Goal: Task Accomplishment & Management: Manage account settings

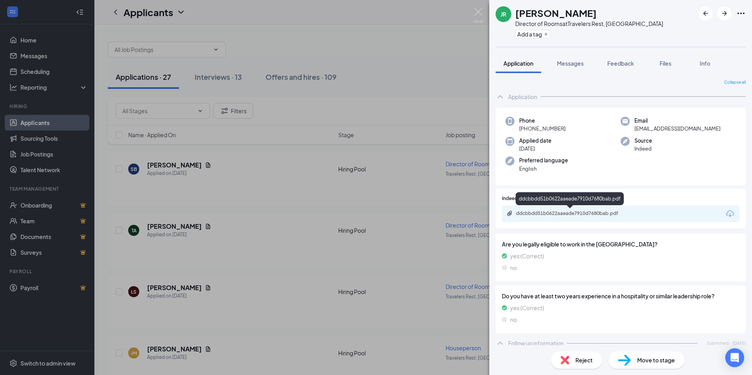
click at [569, 211] on div "ddcbbdd51b0622aaeade7910d7680bab.pdf" at bounding box center [571, 213] width 110 height 6
click at [385, 290] on div "JR Jennifer Ricketts Director of Rooms at Travelers Rest, SC Add a tag Applicat…" at bounding box center [376, 187] width 752 height 375
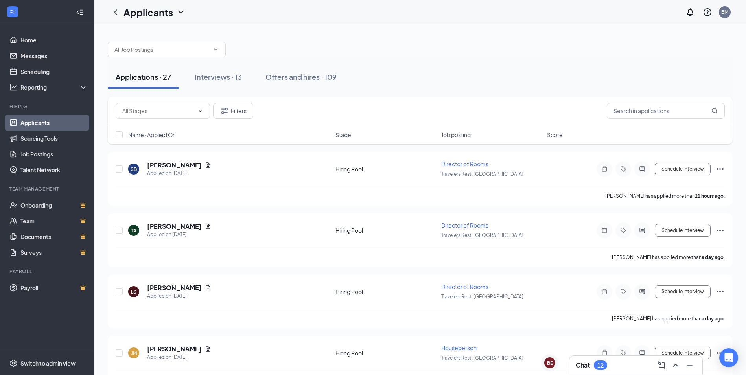
click at [611, 365] on div "Chat 12" at bounding box center [636, 365] width 120 height 13
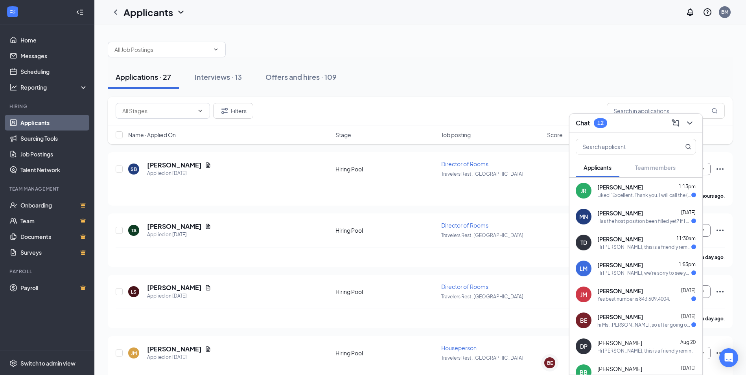
click at [625, 219] on div "Has the host position been filled yet? If I wasn't selected I will start lookin…" at bounding box center [645, 221] width 94 height 7
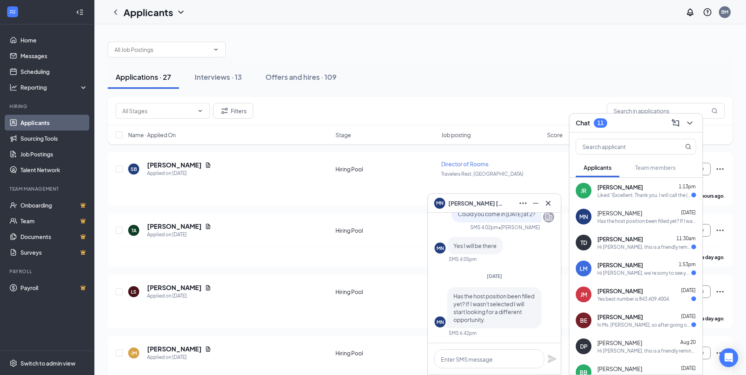
click at [463, 203] on span "Michael Norris" at bounding box center [475, 203] width 55 height 9
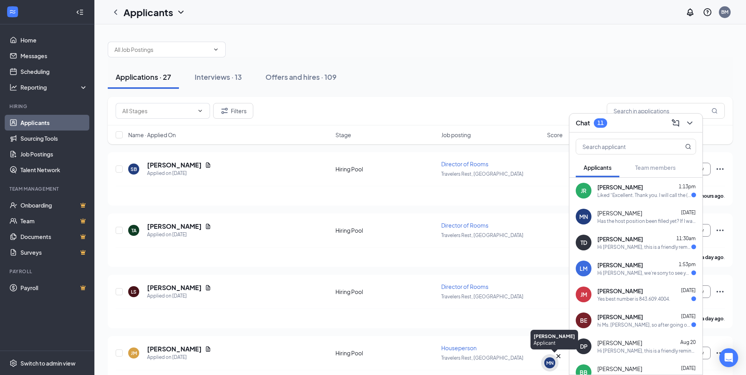
click at [550, 360] on div "MN" at bounding box center [549, 363] width 7 height 7
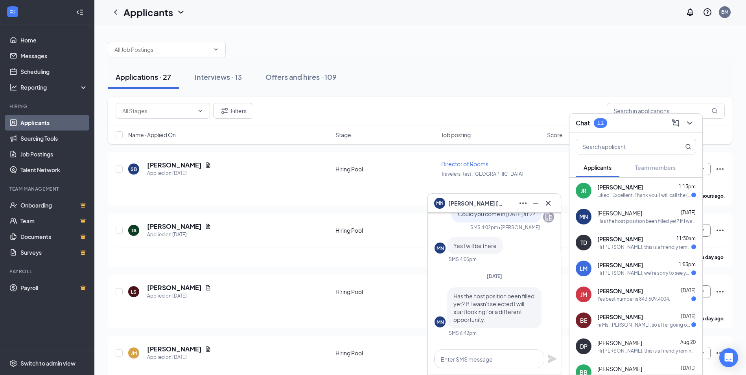
click at [461, 202] on span "Michael Norris" at bounding box center [475, 203] width 55 height 9
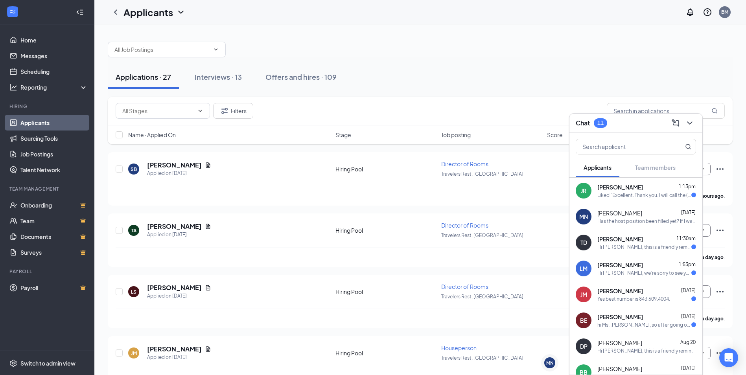
click at [448, 132] on span "Job posting" at bounding box center [456, 135] width 30 height 8
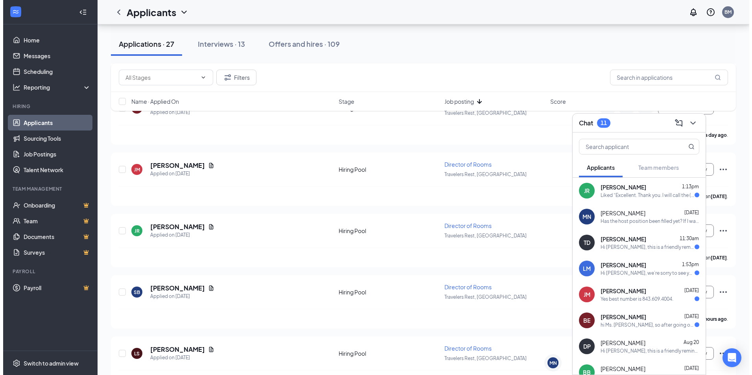
scroll to position [1377, 0]
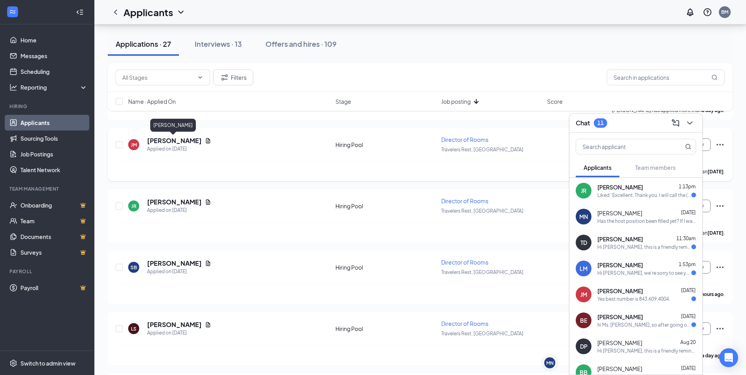
click at [166, 143] on h5 "[PERSON_NAME]" at bounding box center [174, 140] width 55 height 9
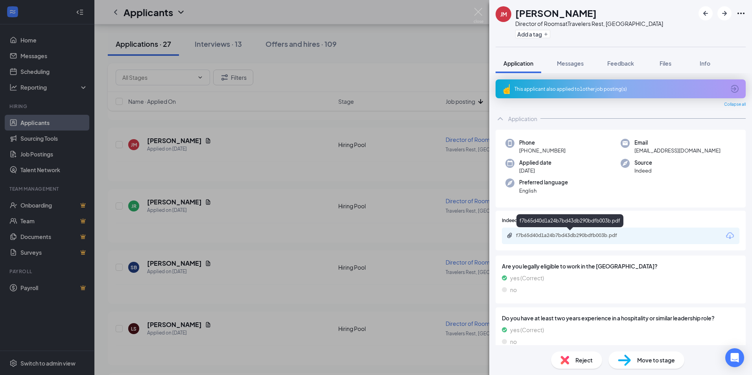
click at [553, 236] on div "f7b65d40d1a24b7bd43db290bdfb003b.pdf" at bounding box center [571, 235] width 110 height 6
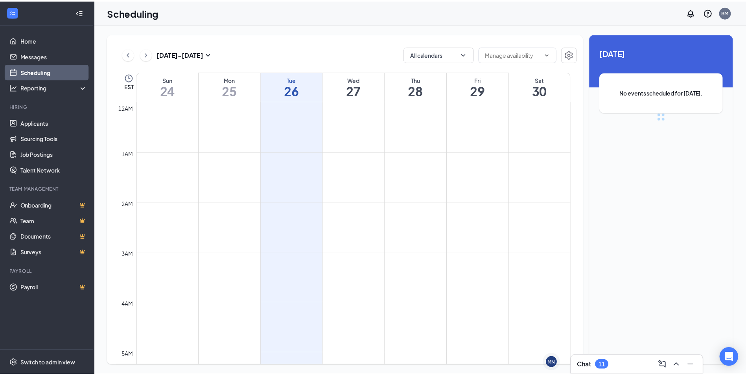
scroll to position [387, 0]
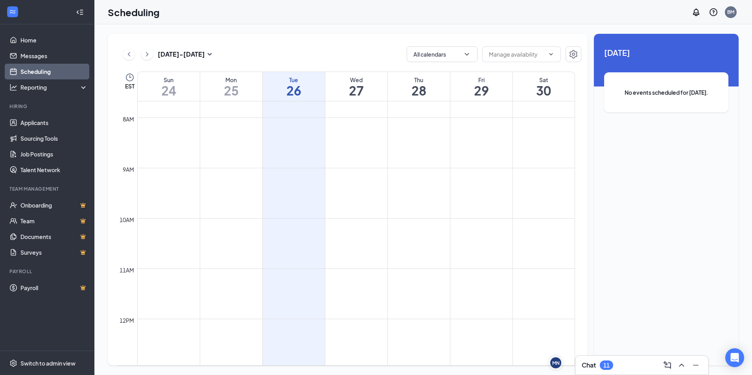
click at [42, 73] on link "Scheduling" at bounding box center [53, 72] width 67 height 16
click at [30, 118] on link "Applicants" at bounding box center [53, 123] width 67 height 16
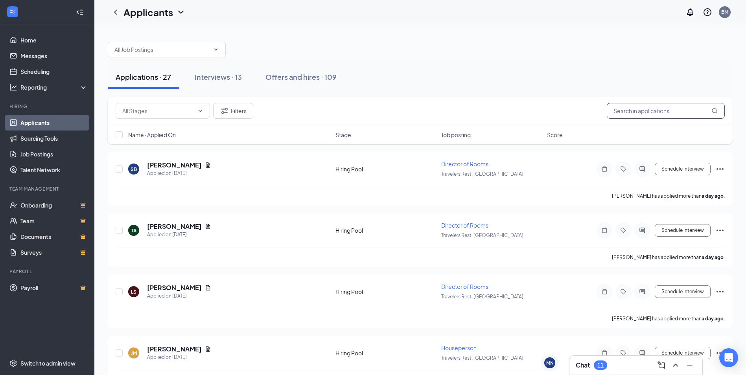
click at [632, 111] on input "text" at bounding box center [666, 111] width 118 height 16
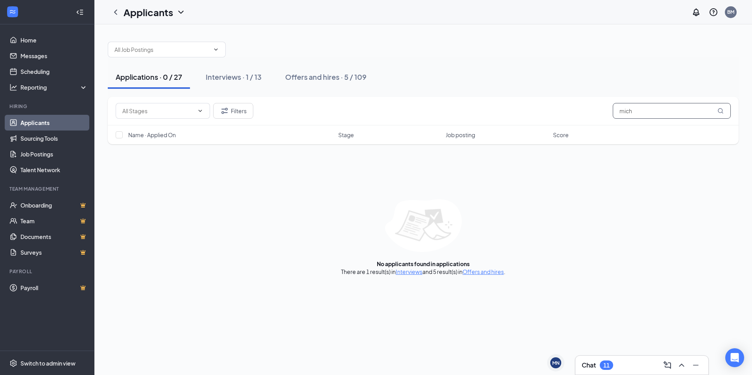
type input "mich"
click at [605, 367] on div "11" at bounding box center [606, 365] width 6 height 7
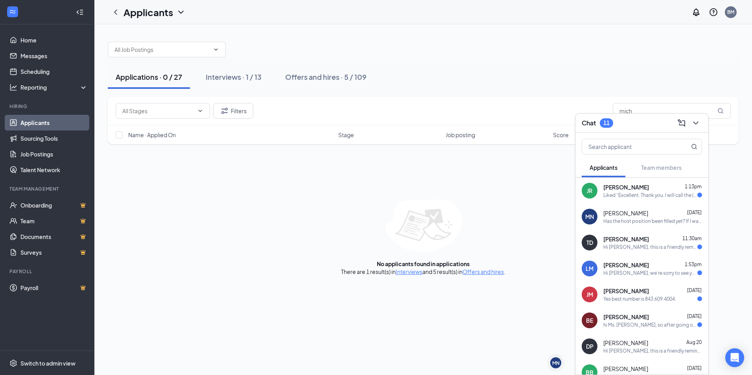
click at [649, 220] on div "Has the host position been filled yet? If I wasn't selected I will start lookin…" at bounding box center [652, 221] width 99 height 7
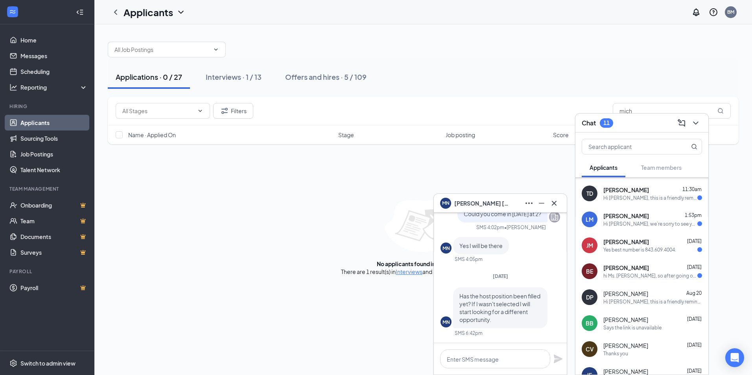
scroll to position [102, 0]
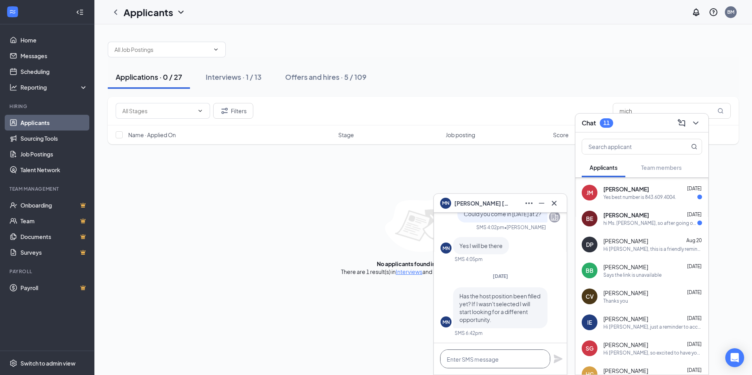
click at [481, 357] on textarea at bounding box center [495, 359] width 110 height 19
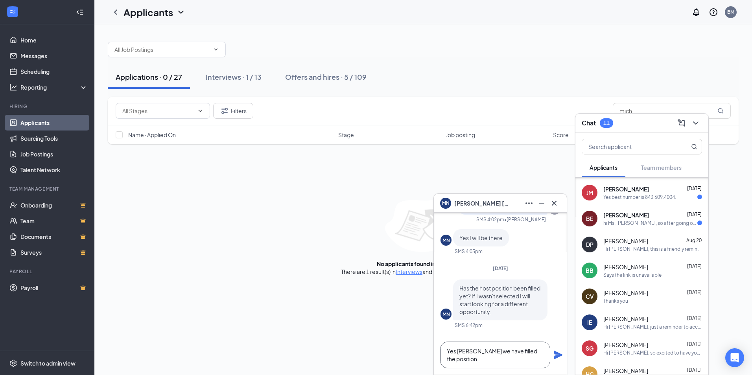
type textarea "Yes [PERSON_NAME] we have filled the position"
click at [558, 358] on icon "Plane" at bounding box center [558, 355] width 9 height 9
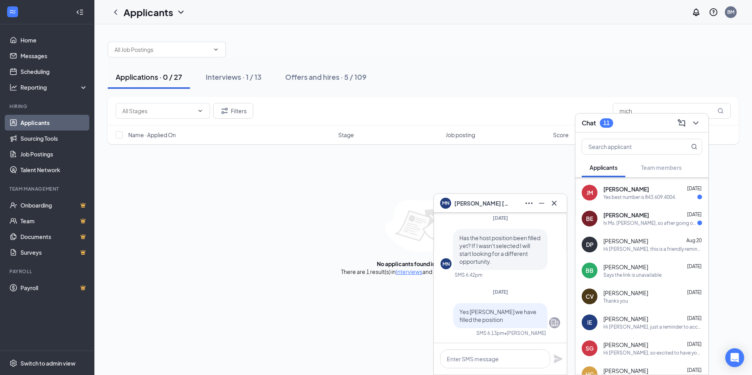
scroll to position [0, 0]
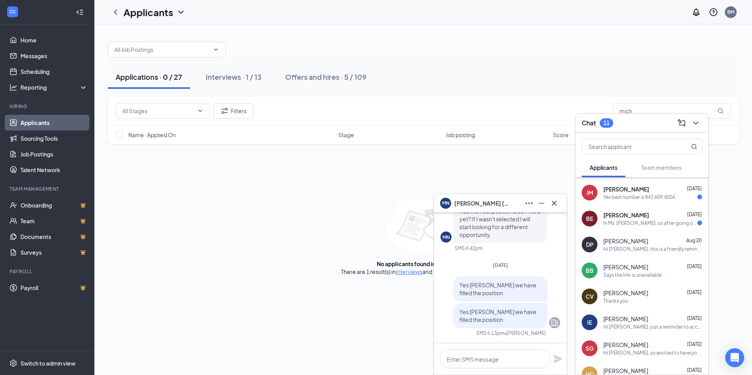
click at [640, 225] on div "hi Ms. [PERSON_NAME], so after going over my work schedule with my parents they…" at bounding box center [650, 223] width 94 height 7
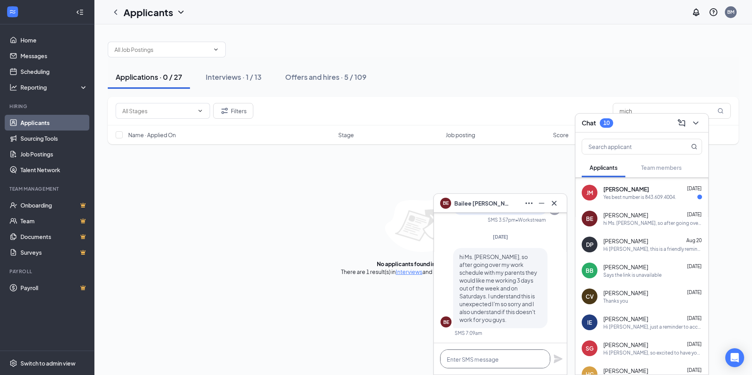
click at [480, 360] on textarea at bounding box center [495, 359] width 110 height 19
click at [481, 362] on textarea at bounding box center [495, 359] width 110 height 19
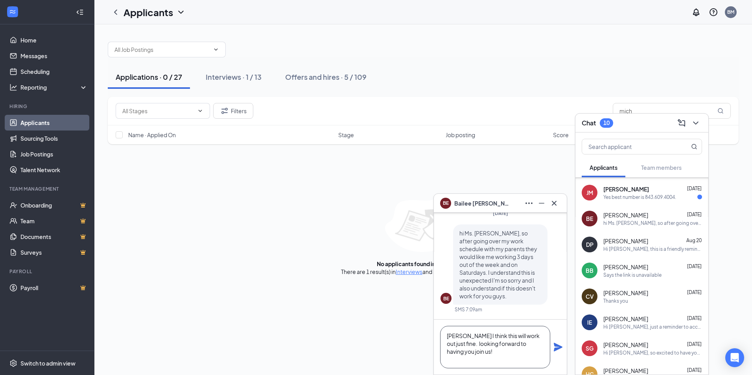
type textarea "[PERSON_NAME] I think this will work out just fine. looking forward to having y…"
click at [553, 343] on div "[PERSON_NAME] I think this will work out just fine. looking forward to having y…" at bounding box center [500, 347] width 133 height 55
click at [561, 350] on icon "Plane" at bounding box center [557, 347] width 9 height 9
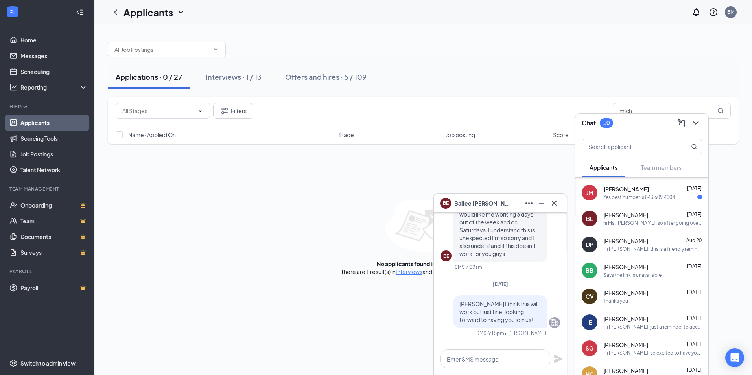
click at [584, 187] on div "JM" at bounding box center [590, 193] width 16 height 16
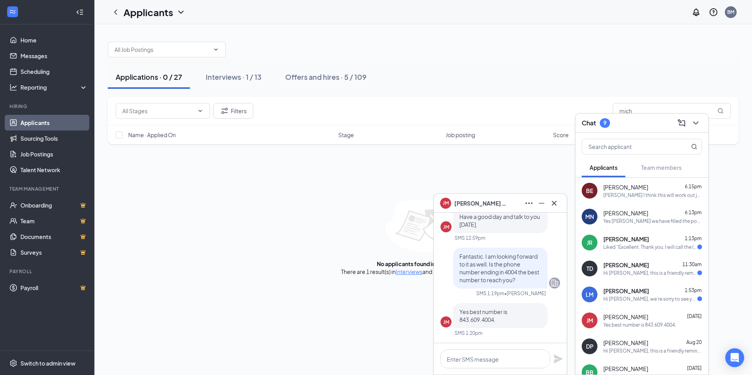
click at [625, 273] on div "Hi [PERSON_NAME], this is a friendly reminder. Your meeting with Hotel Domestiq…" at bounding box center [650, 273] width 94 height 7
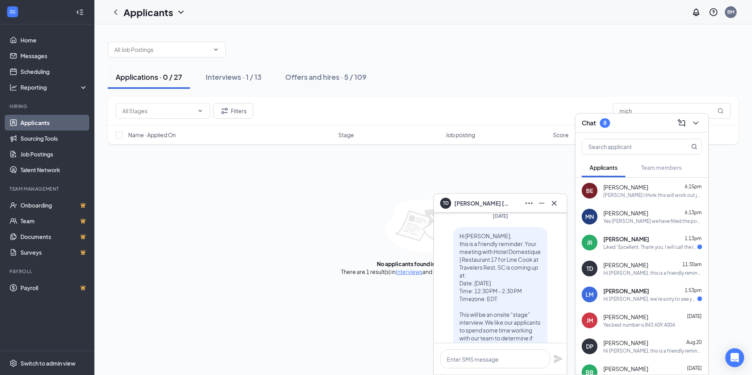
scroll to position [-118, 0]
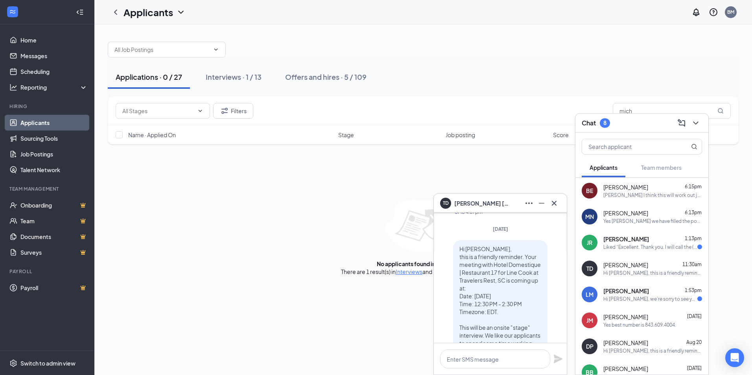
click at [658, 245] on div "Liked “Excellent. Thank you. I will call the (828) number…”" at bounding box center [650, 247] width 94 height 7
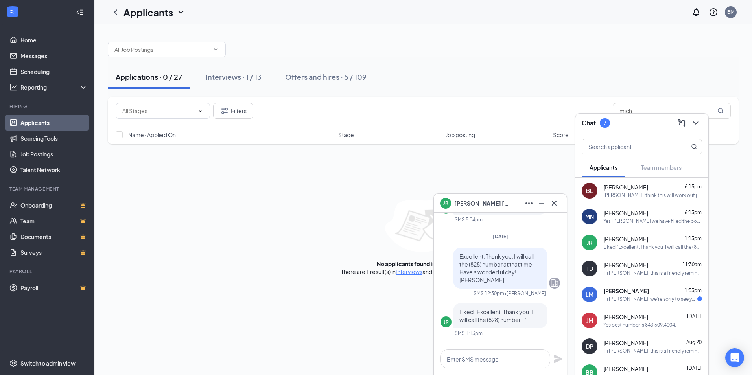
click at [629, 297] on div "Hi [PERSON_NAME], we’re sorry to see you go! Your meeting with Hotel Domestique…" at bounding box center [650, 299] width 94 height 7
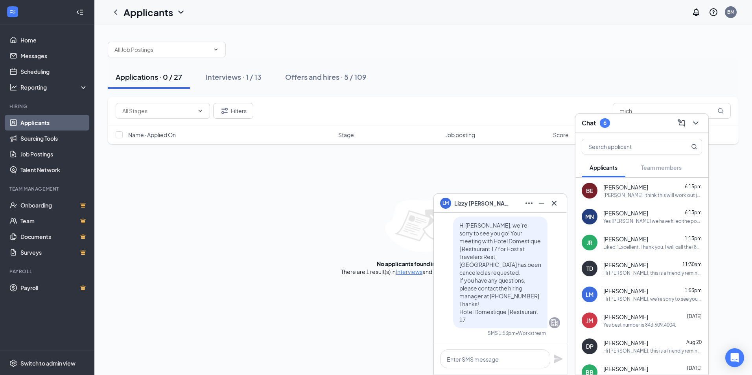
click at [460, 203] on span "[PERSON_NAME]" at bounding box center [481, 203] width 55 height 9
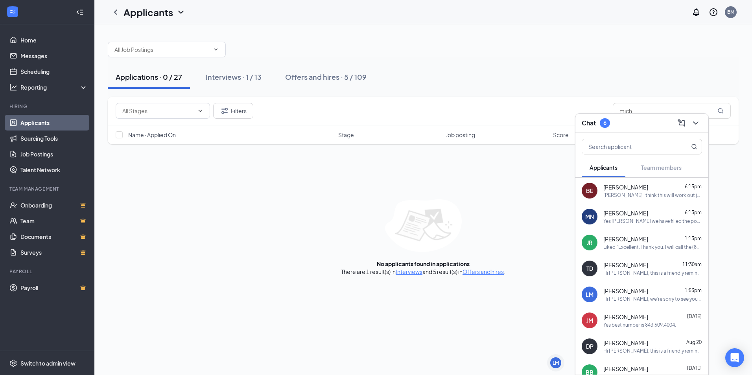
click at [39, 122] on link "Applicants" at bounding box center [53, 123] width 67 height 16
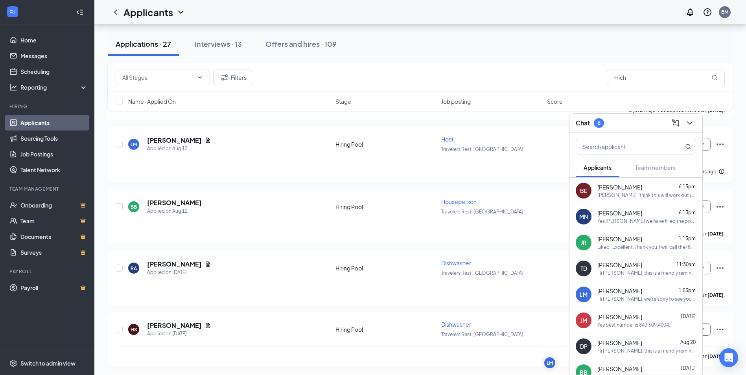
scroll to position [826, 0]
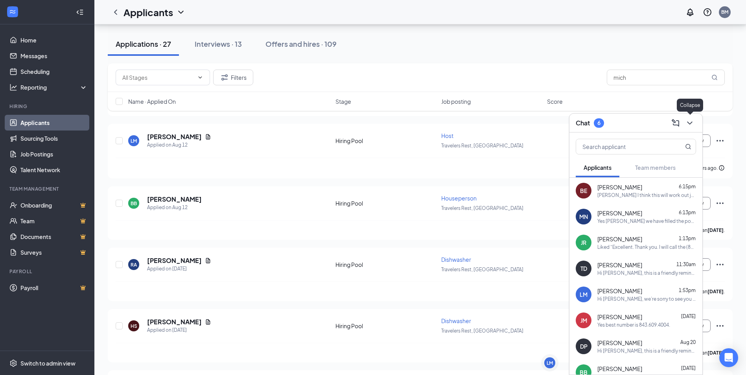
click at [691, 123] on icon "ChevronDown" at bounding box center [689, 123] width 5 height 3
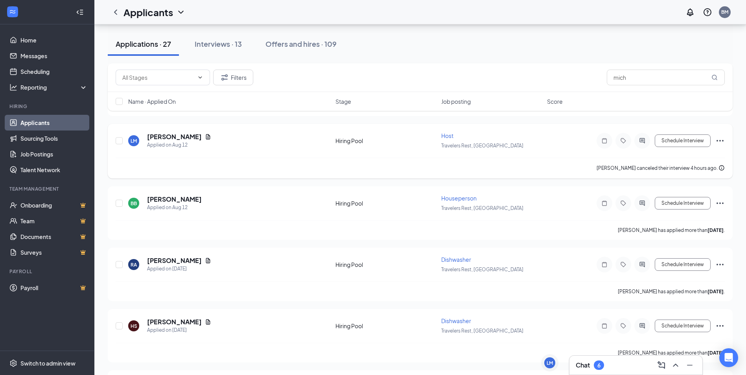
click at [718, 142] on icon "Ellipses" at bounding box center [720, 140] width 9 height 9
click at [588, 360] on div "Chat 6" at bounding box center [636, 365] width 120 height 13
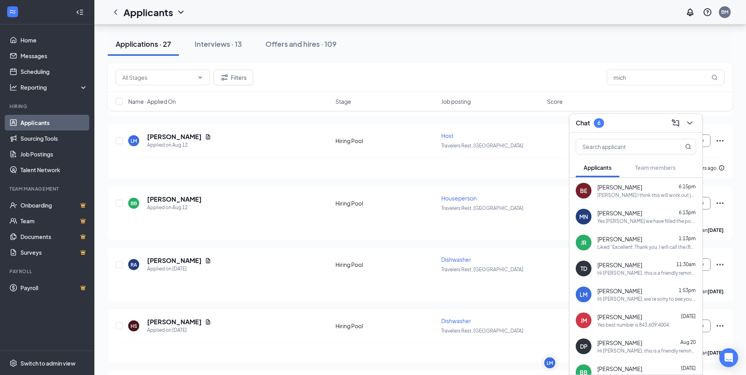
click at [641, 292] on div "[PERSON_NAME] 1:53pm" at bounding box center [647, 291] width 99 height 8
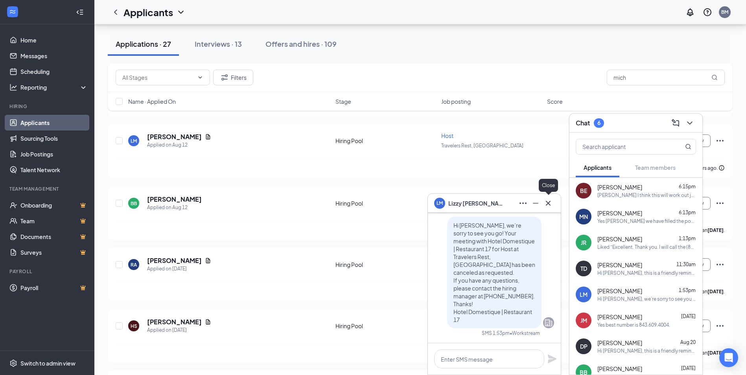
click at [550, 202] on icon "Cross" at bounding box center [548, 203] width 9 height 9
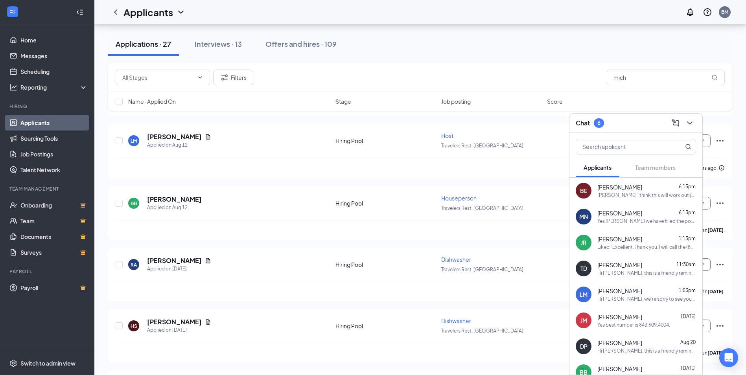
click at [662, 295] on div "[PERSON_NAME] 1:53pm" at bounding box center [647, 291] width 99 height 8
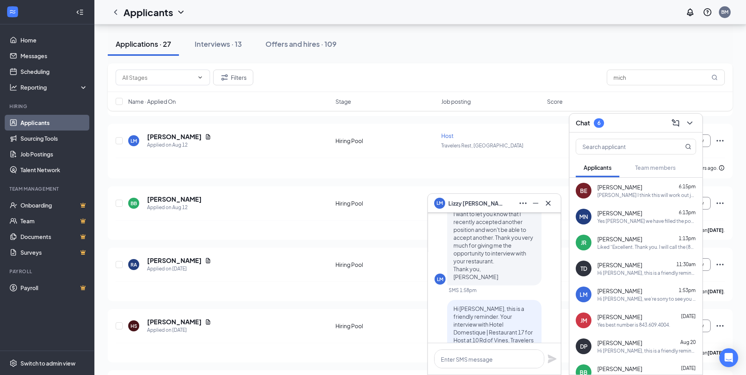
scroll to position [-236, 0]
click at [657, 292] on div "[PERSON_NAME] 1:53pm" at bounding box center [647, 291] width 99 height 8
click at [630, 294] on div "[PERSON_NAME] 1:53pm" at bounding box center [647, 291] width 99 height 8
click at [403, 255] on div "RA [PERSON_NAME] Applied on [DATE] Hiring Pool Dishwasher Travelers Rest, SC Sc…" at bounding box center [420, 274] width 625 height 53
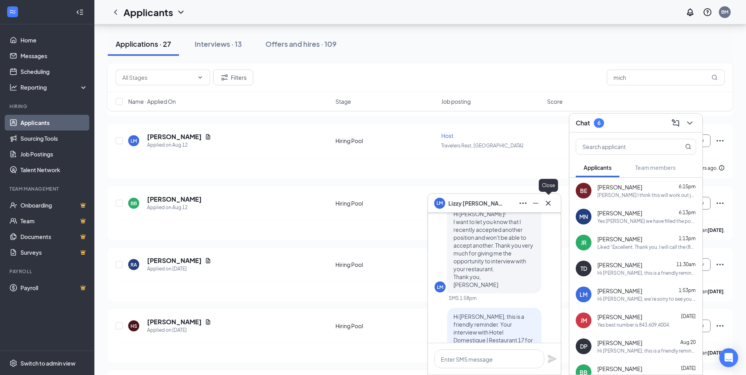
click at [548, 204] on icon "Cross" at bounding box center [548, 203] width 5 height 5
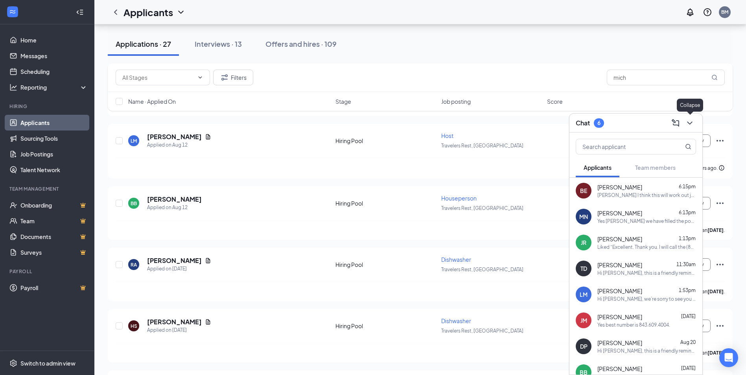
click at [690, 122] on icon "ChevronDown" at bounding box center [689, 122] width 9 height 9
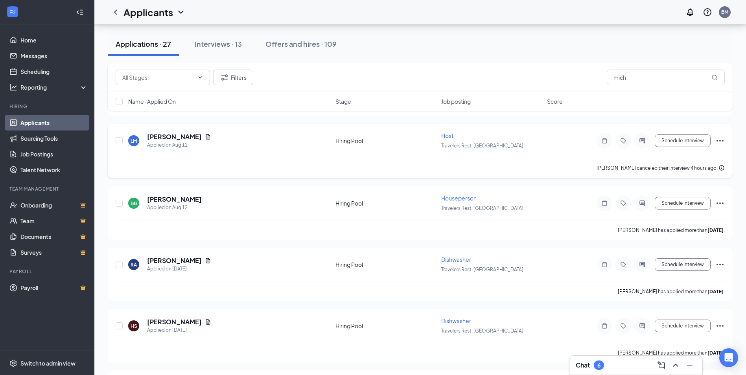
click at [722, 138] on icon "Ellipses" at bounding box center [720, 140] width 9 height 9
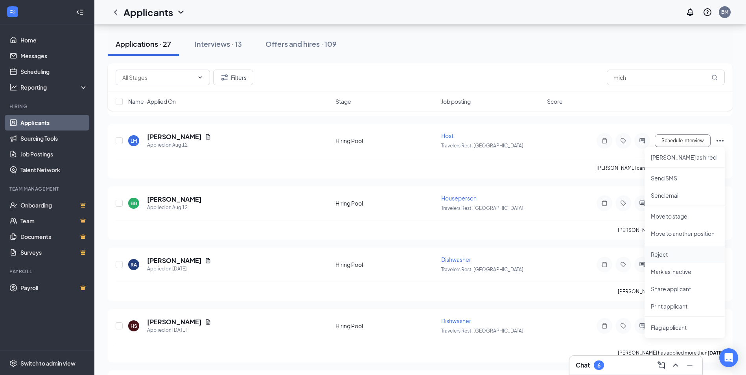
click at [662, 252] on p "Reject" at bounding box center [685, 255] width 68 height 8
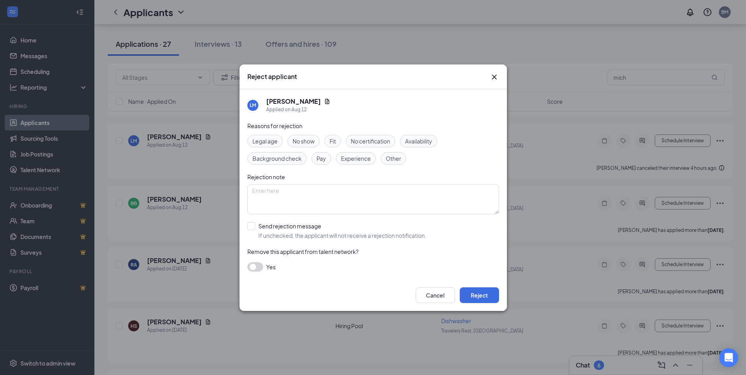
click at [397, 160] on span "Other" at bounding box center [393, 158] width 15 height 9
click at [260, 267] on button "button" at bounding box center [255, 266] width 16 height 9
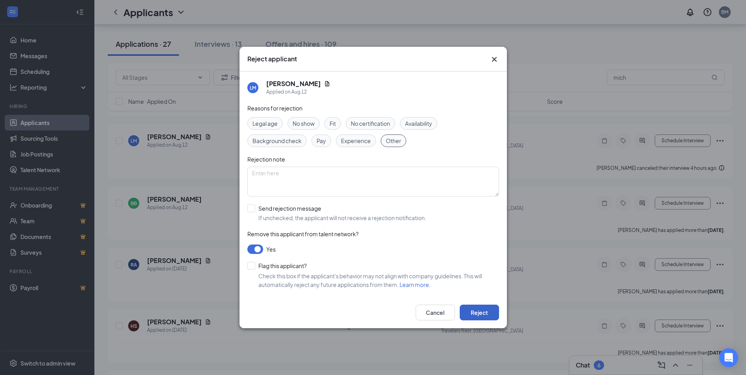
click at [478, 314] on button "Reject" at bounding box center [479, 313] width 39 height 16
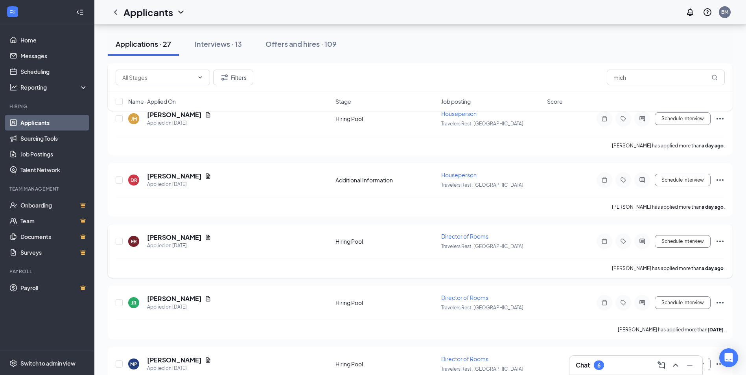
scroll to position [0, 0]
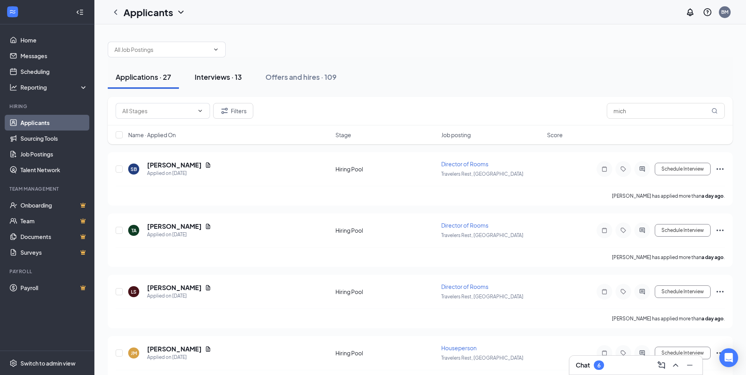
click at [207, 78] on div "Interviews · 13" at bounding box center [218, 77] width 47 height 10
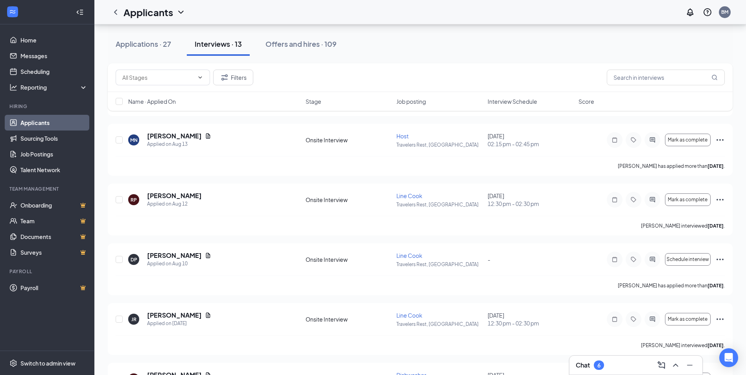
scroll to position [275, 0]
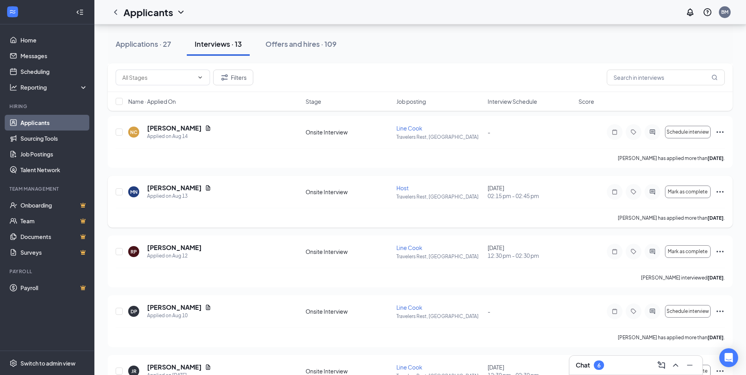
click at [719, 192] on icon "Ellipses" at bounding box center [720, 191] width 9 height 9
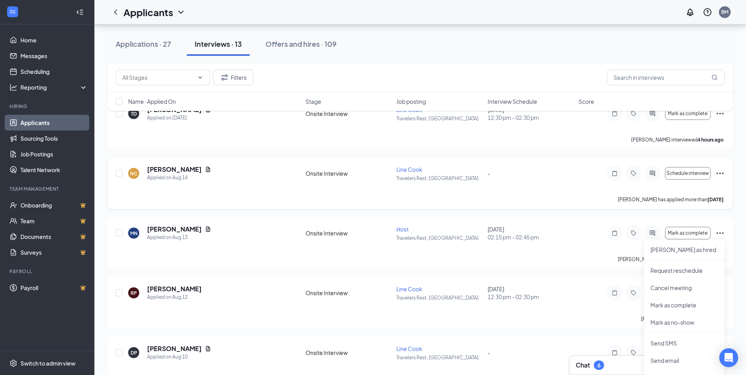
scroll to position [236, 0]
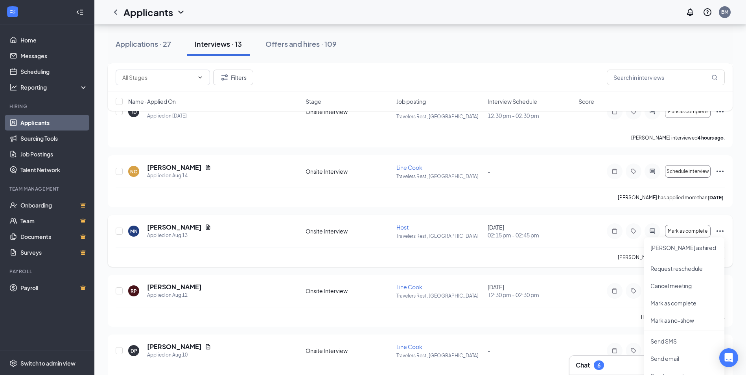
click at [719, 230] on icon "Ellipses" at bounding box center [720, 231] width 9 height 9
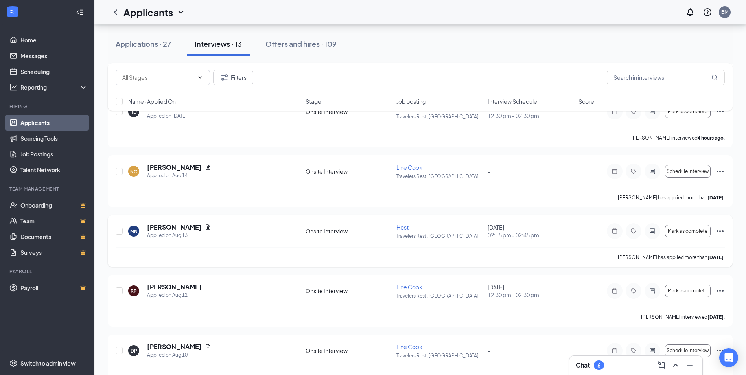
click at [719, 230] on icon "Ellipses" at bounding box center [720, 231] width 9 height 9
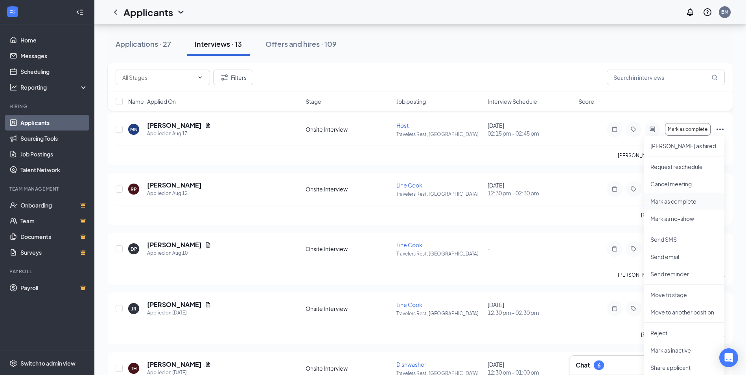
scroll to position [354, 0]
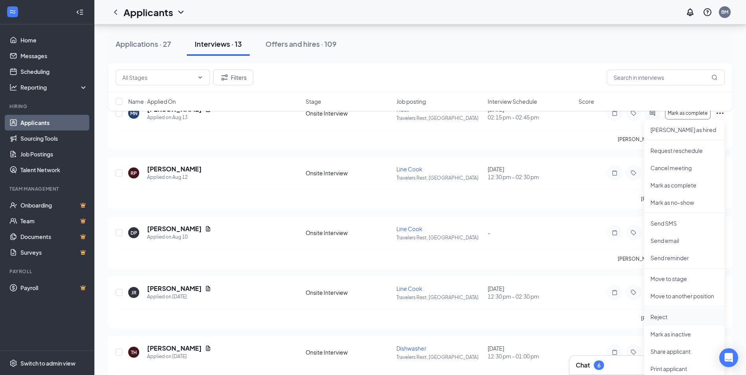
click at [657, 316] on p "Reject" at bounding box center [685, 317] width 68 height 8
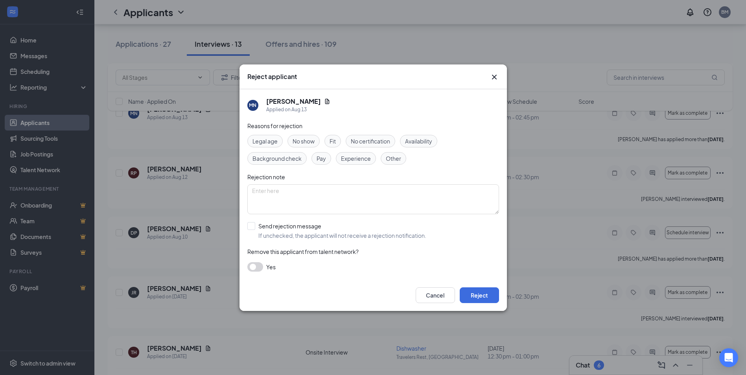
click at [395, 160] on span "Other" at bounding box center [393, 158] width 15 height 9
click at [250, 225] on input "Send rejection message If unchecked, the applicant will not receive a rejection…" at bounding box center [336, 230] width 179 height 17
checkbox input "true"
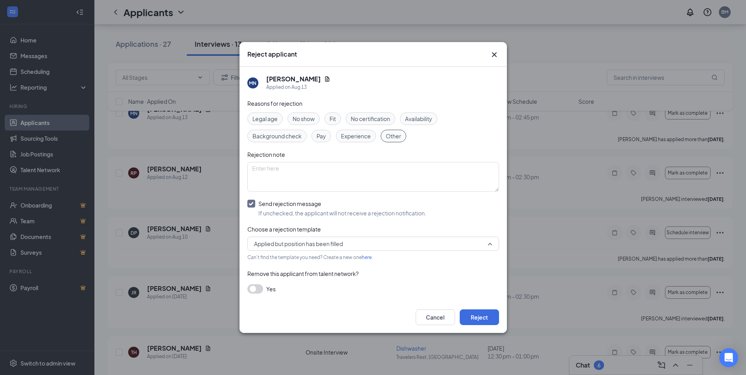
click at [488, 249] on span "Applied but position has been filled" at bounding box center [373, 244] width 238 height 12
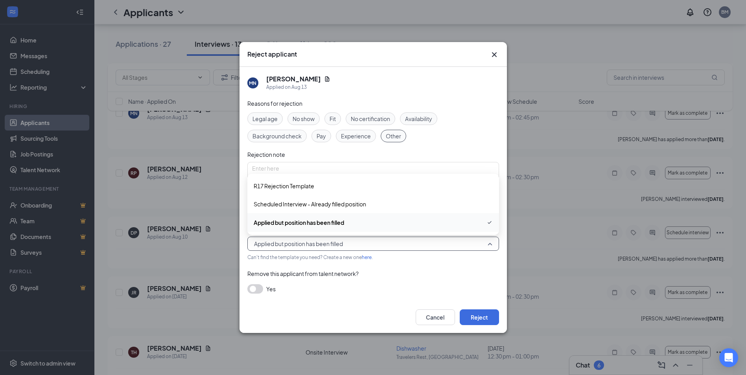
click at [287, 223] on span "Applied but position has been filled" at bounding box center [299, 222] width 90 height 9
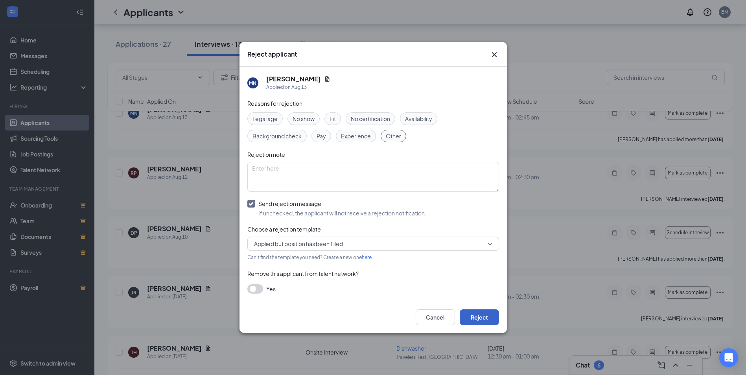
click at [472, 319] on button "Reject" at bounding box center [479, 318] width 39 height 16
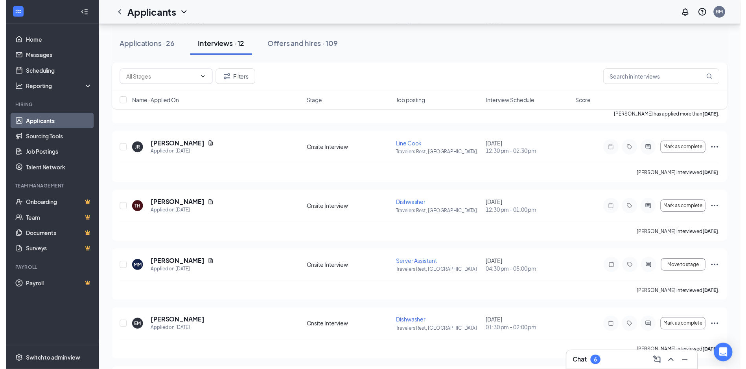
scroll to position [472, 0]
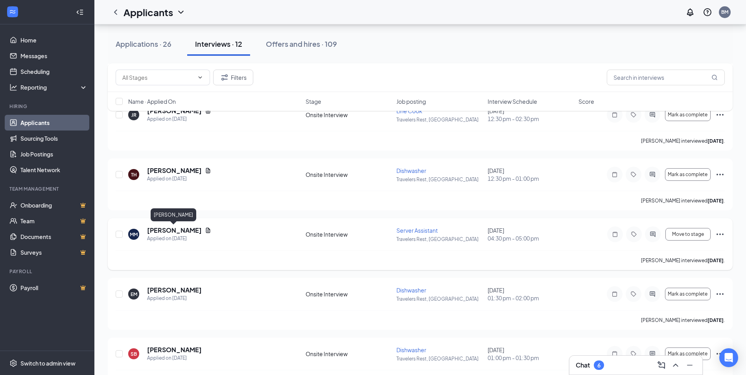
click at [182, 227] on h5 "[PERSON_NAME]" at bounding box center [174, 230] width 55 height 9
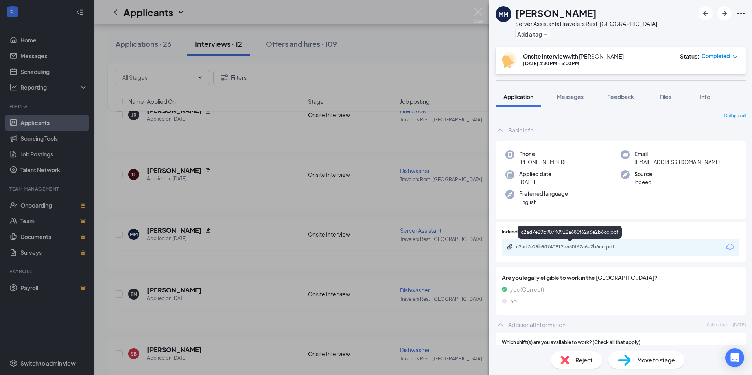
click at [566, 248] on div "c2ad7e29b90740912a680f62a6e2b6cc.pdf" at bounding box center [571, 247] width 110 height 6
drag, startPoint x: 452, startPoint y: 129, endPoint x: 478, endPoint y: 146, distance: 31.1
click at [452, 129] on div "[PERSON_NAME] [PERSON_NAME] Server Assistant at Travelers Rest, [GEOGRAPHIC_DAT…" at bounding box center [376, 187] width 752 height 375
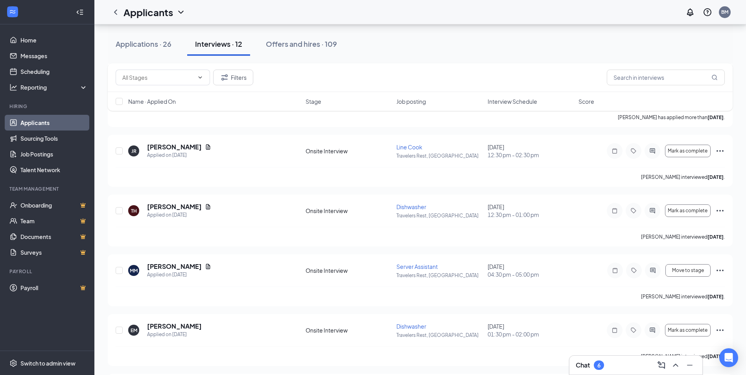
scroll to position [496, 0]
